Goal: Transaction & Acquisition: Download file/media

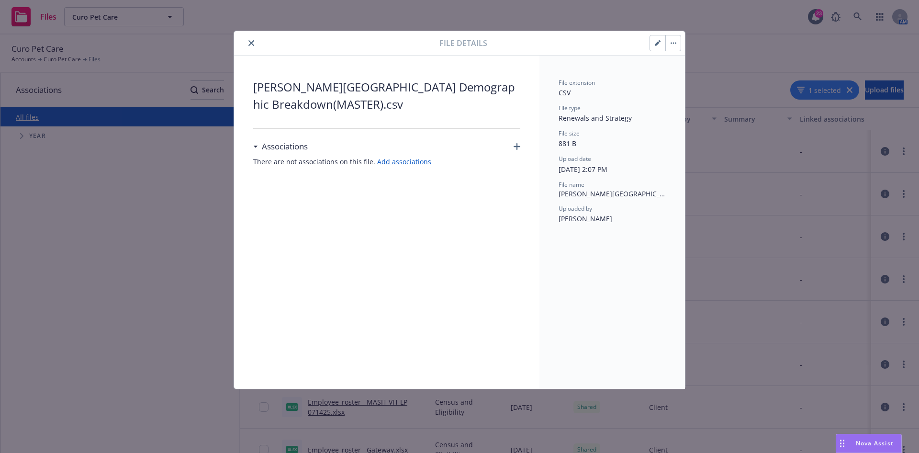
click at [672, 45] on button "button" at bounding box center [673, 42] width 15 height 15
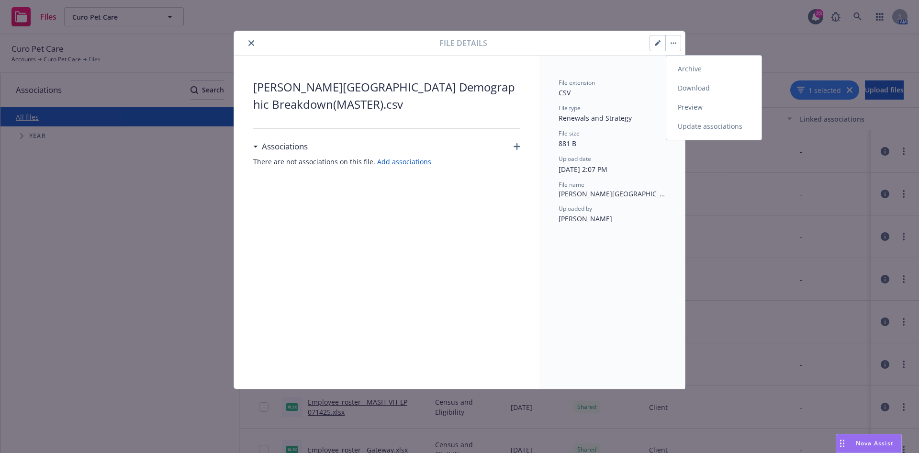
click at [683, 89] on link "Download" at bounding box center [714, 88] width 95 height 19
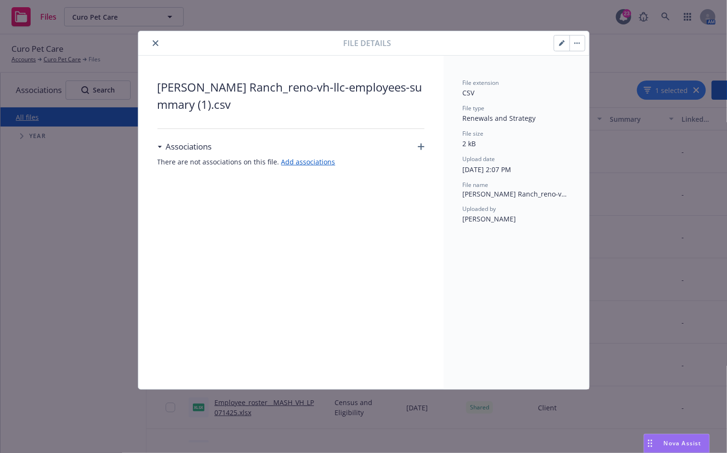
click at [575, 46] on button "button" at bounding box center [577, 42] width 15 height 15
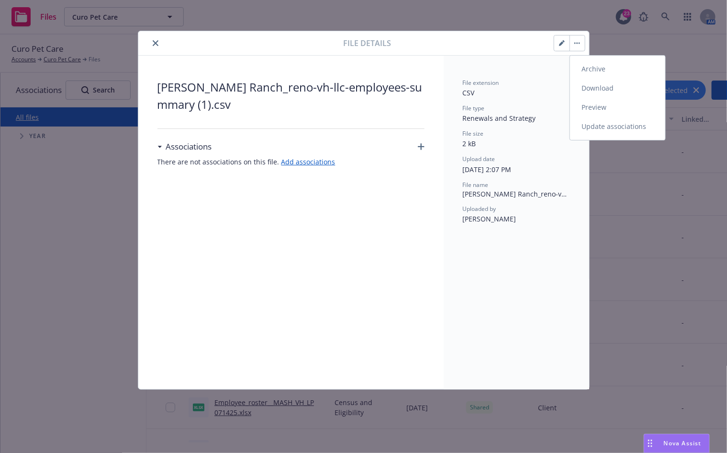
click at [619, 94] on link "Download" at bounding box center [617, 88] width 95 height 19
